Goal: Information Seeking & Learning: Learn about a topic

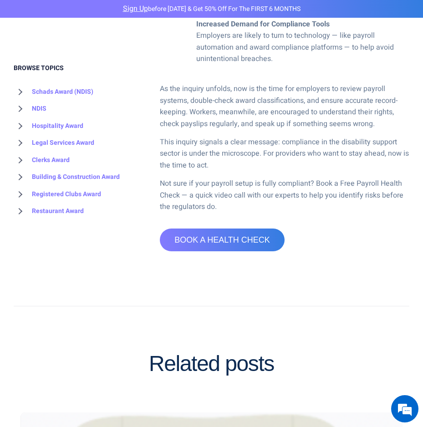
scroll to position [1047, 0]
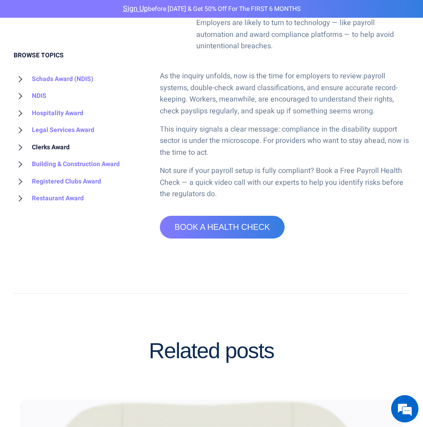
click at [50, 146] on link "Clerks Award" at bounding box center [42, 146] width 56 height 17
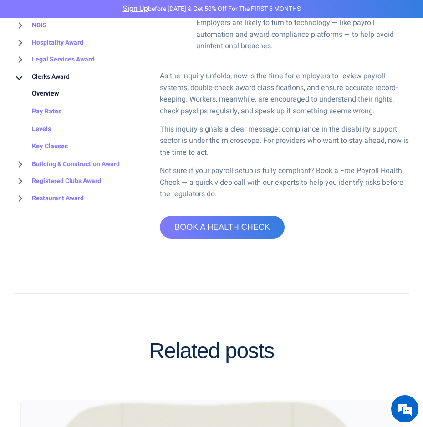
click at [49, 92] on link "Overview" at bounding box center [37, 94] width 46 height 18
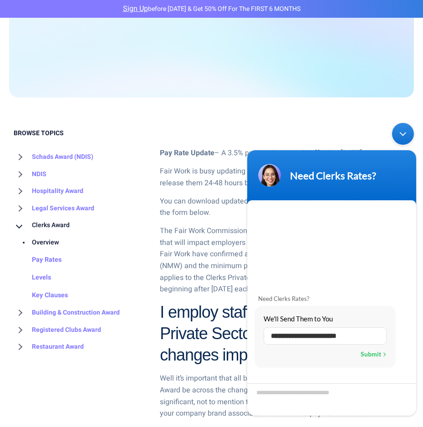
scroll to position [273, 0]
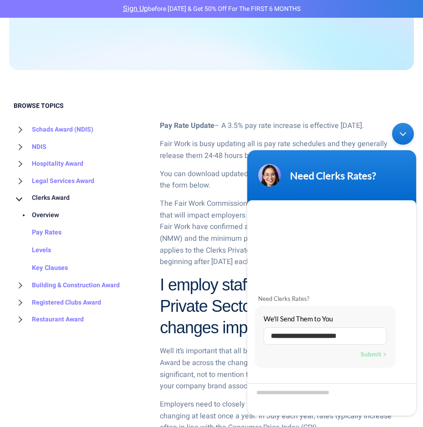
drag, startPoint x: 401, startPoint y: 133, endPoint x: 629, endPoint y: 261, distance: 261.2
click at [401, 133] on div "Minimize live chat window" at bounding box center [403, 134] width 22 height 22
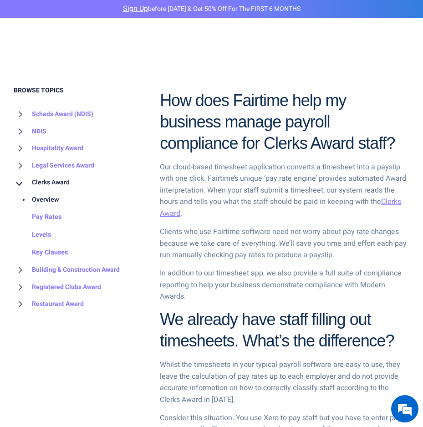
scroll to position [956, 0]
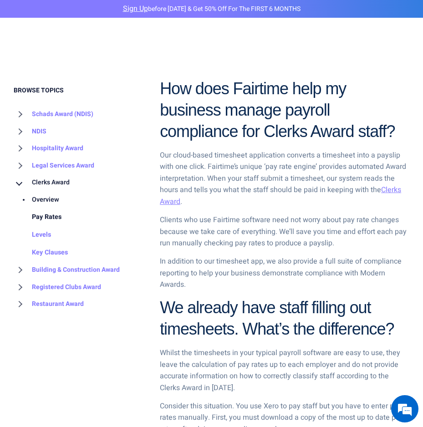
click at [51, 214] on link "Pay Rates" at bounding box center [38, 218] width 48 height 18
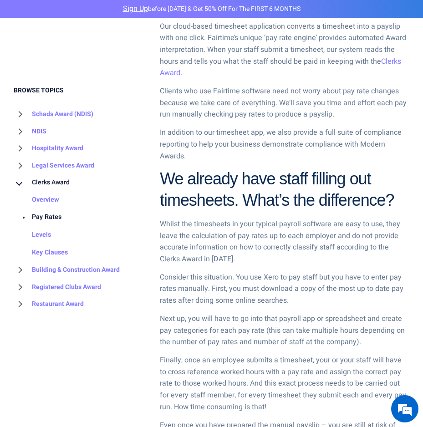
scroll to position [1412, 0]
